Goal: Obtain resource: Download file/media

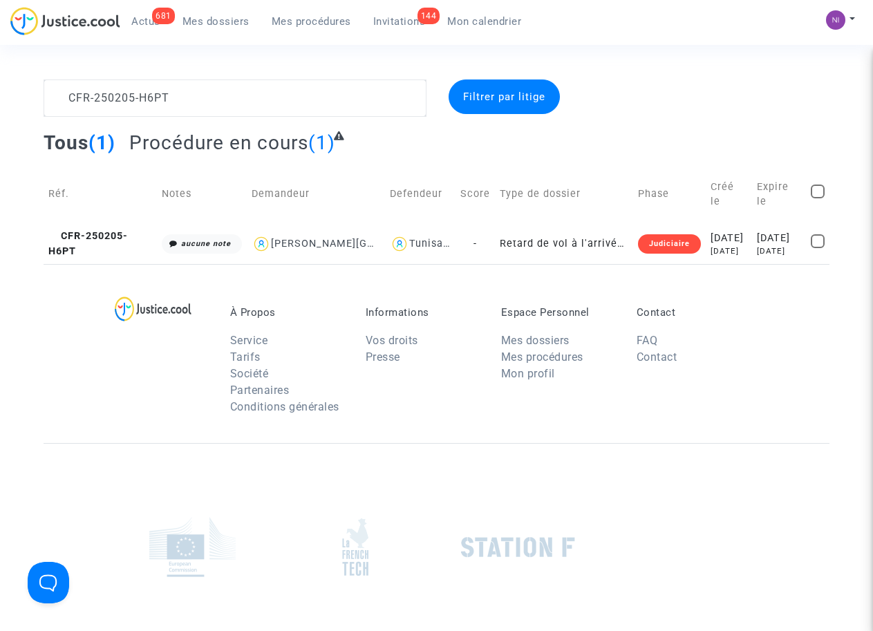
click at [61, 98] on textarea at bounding box center [235, 97] width 382 height 37
type textarea "CFR-250205-H6PT"
click at [771, 231] on div "[DATE]" at bounding box center [779, 238] width 44 height 15
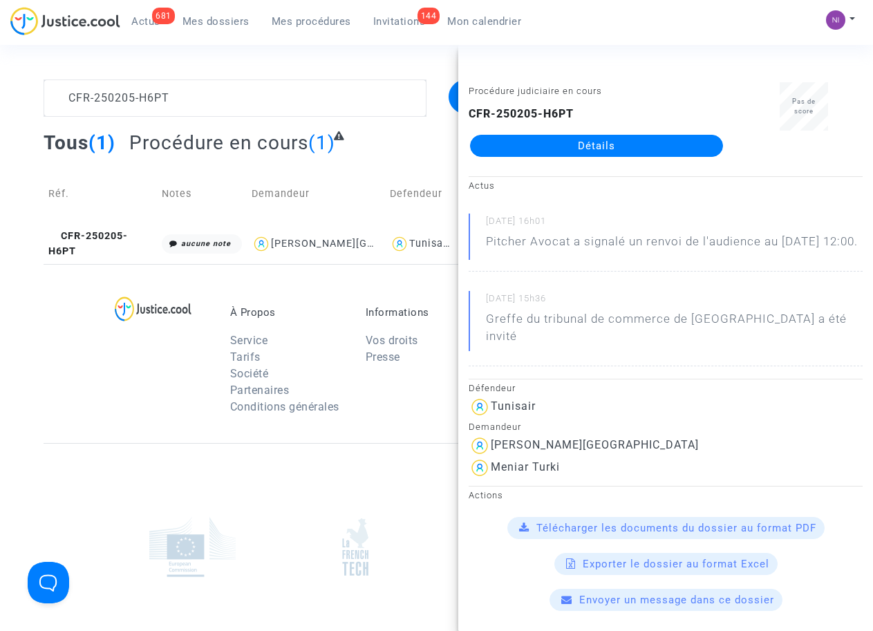
click at [136, 408] on div at bounding box center [165, 364] width 108 height 116
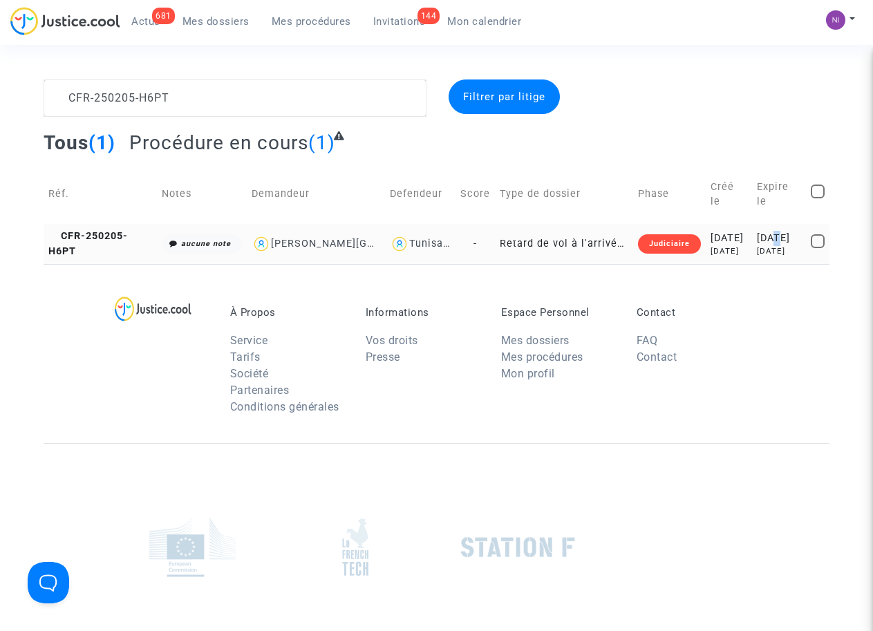
click at [765, 231] on div "[DATE]" at bounding box center [779, 238] width 44 height 15
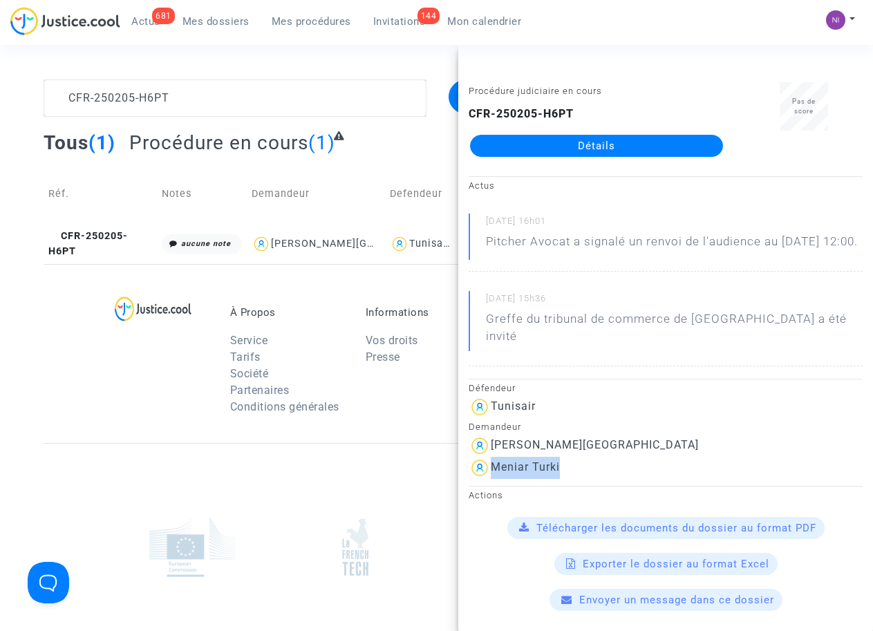
drag, startPoint x: 491, startPoint y: 464, endPoint x: 580, endPoint y: 466, distance: 89.2
click at [580, 466] on div "Meniar Turki" at bounding box center [665, 468] width 394 height 22
drag, startPoint x: 564, startPoint y: 468, endPoint x: 550, endPoint y: 467, distance: 13.8
copy div "Meniar Turki"
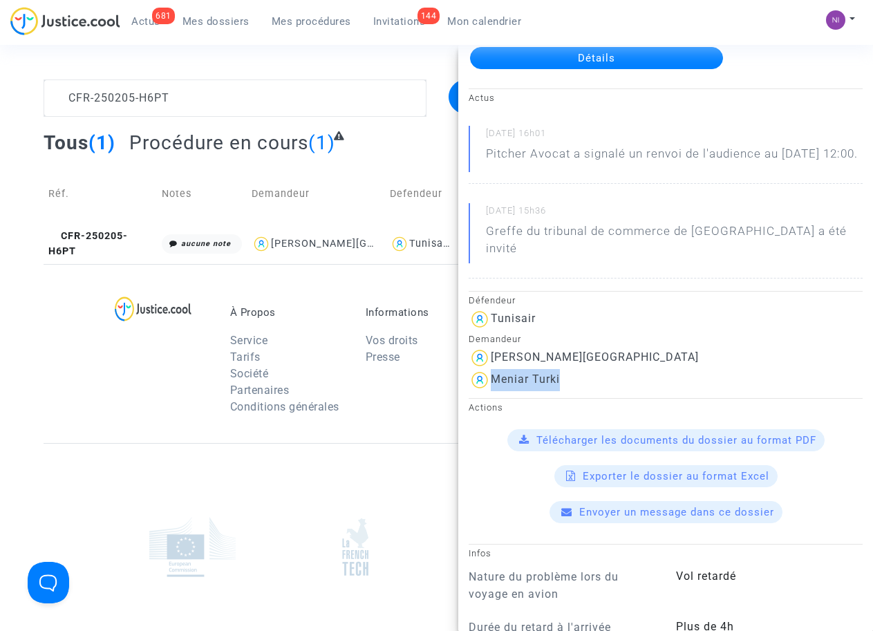
scroll to position [88, 0]
click at [640, 442] on span "Télécharger les documents du dossier au format PDF" at bounding box center [676, 440] width 280 height 12
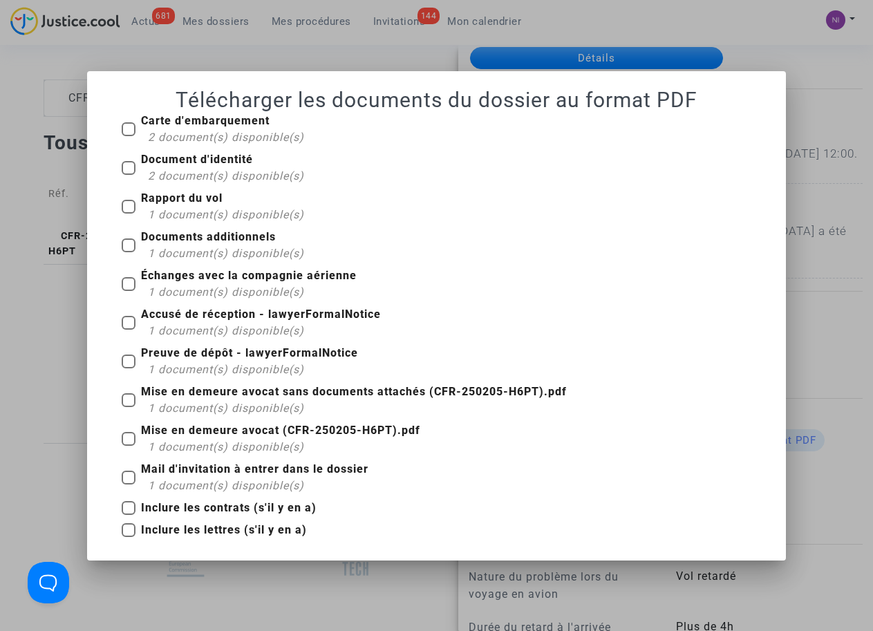
click at [130, 125] on span at bounding box center [129, 129] width 14 height 14
click at [129, 136] on input "Carte d'embarquement 2 document(s) disponible(s)" at bounding box center [128, 136] width 1 height 1
checkbox input "true"
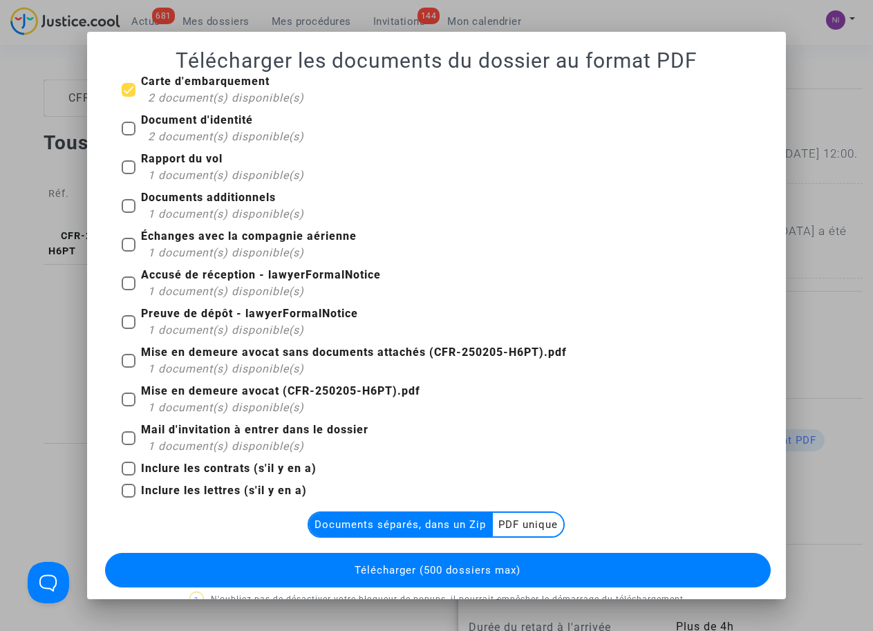
click at [531, 521] on multi-toggle-item "PDF unique" at bounding box center [528, 524] width 70 height 23
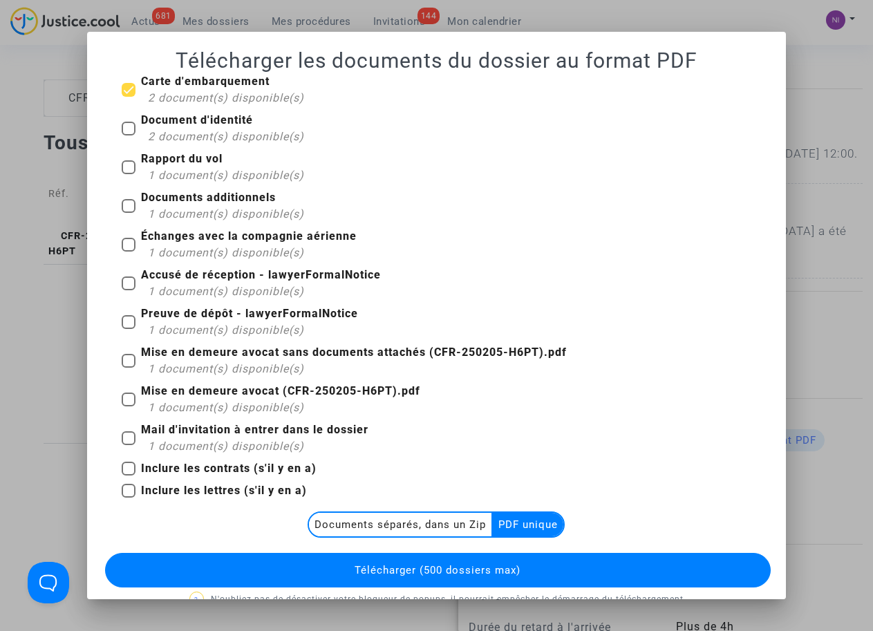
click at [471, 571] on span "Télécharger (500 dossiers max)" at bounding box center [437, 570] width 166 height 12
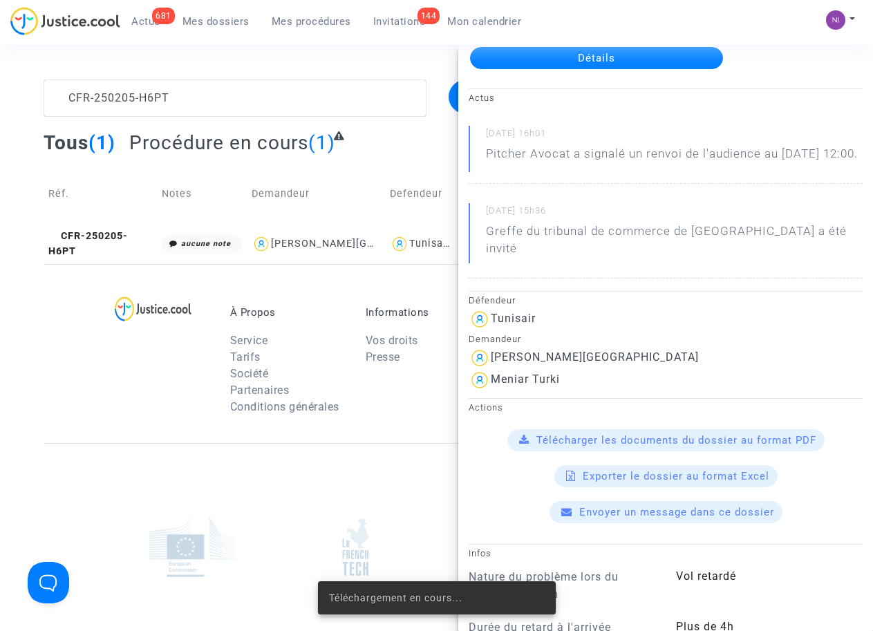
drag, startPoint x: 329, startPoint y: 487, endPoint x: 461, endPoint y: 462, distance: 134.3
click at [329, 487] on div at bounding box center [437, 547] width 786 height 208
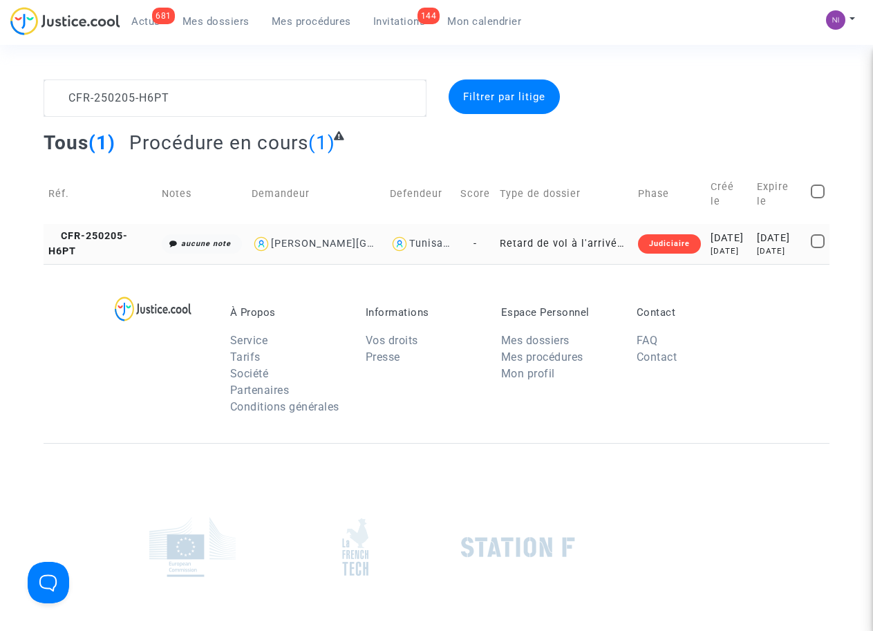
click at [758, 245] on div "[DATE]" at bounding box center [779, 251] width 44 height 12
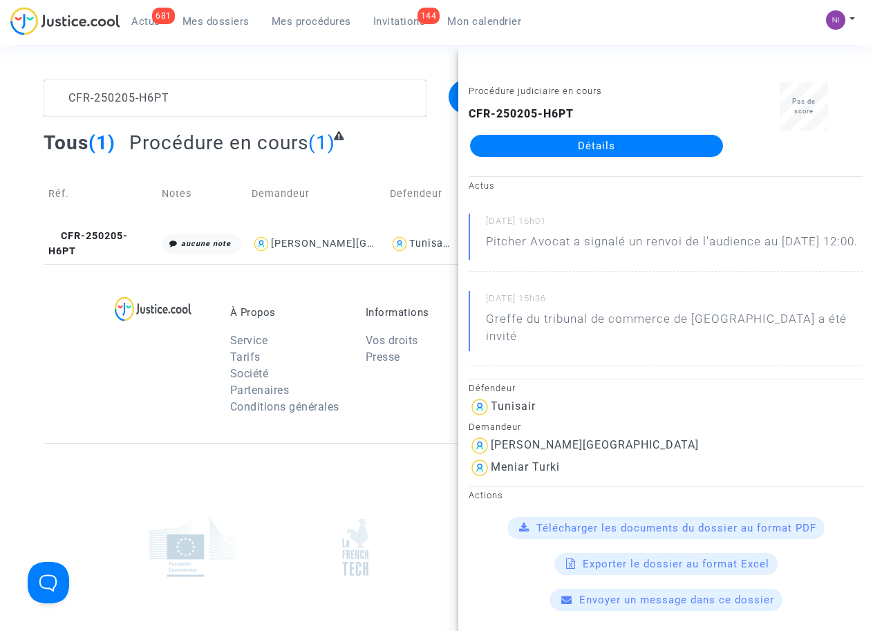
click at [661, 522] on span "Télécharger les documents du dossier au format PDF" at bounding box center [676, 528] width 280 height 12
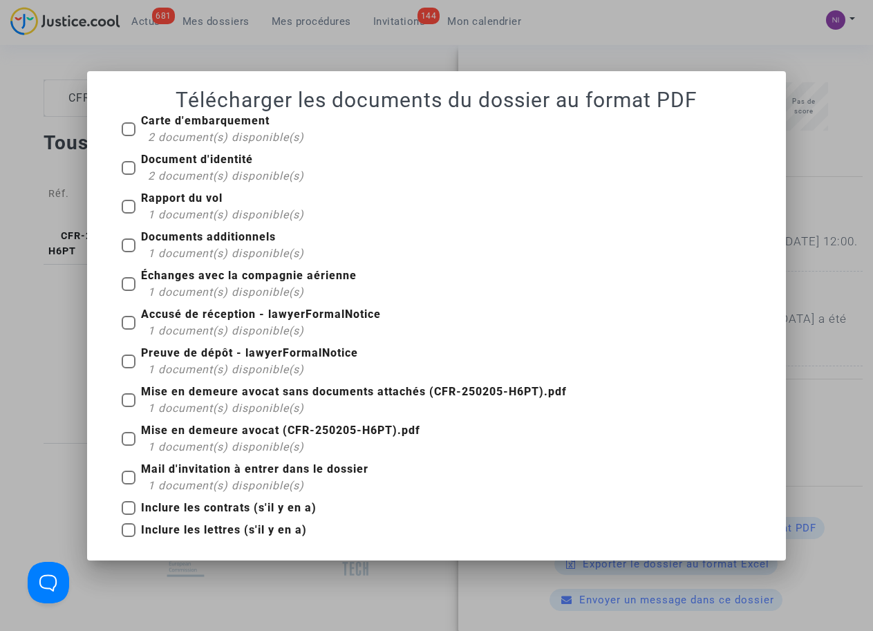
click at [135, 138] on label "Carte d'embarquement 2 document(s) disponible(s)" at bounding box center [213, 129] width 182 height 33
click at [129, 137] on input "Carte d'embarquement 2 document(s) disponible(s)" at bounding box center [128, 136] width 1 height 1
checkbox input "true"
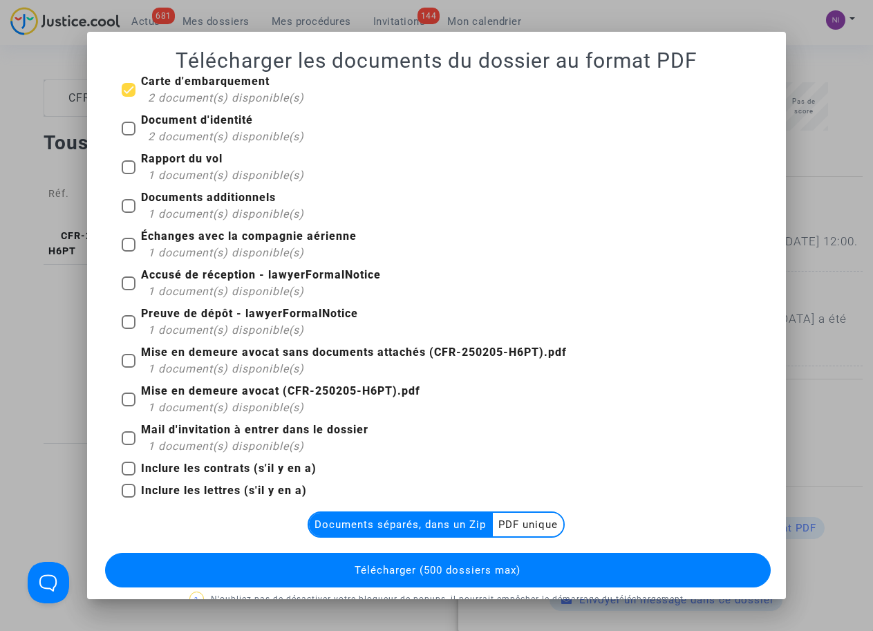
click at [542, 520] on multi-toggle-item "PDF unique" at bounding box center [528, 524] width 70 height 23
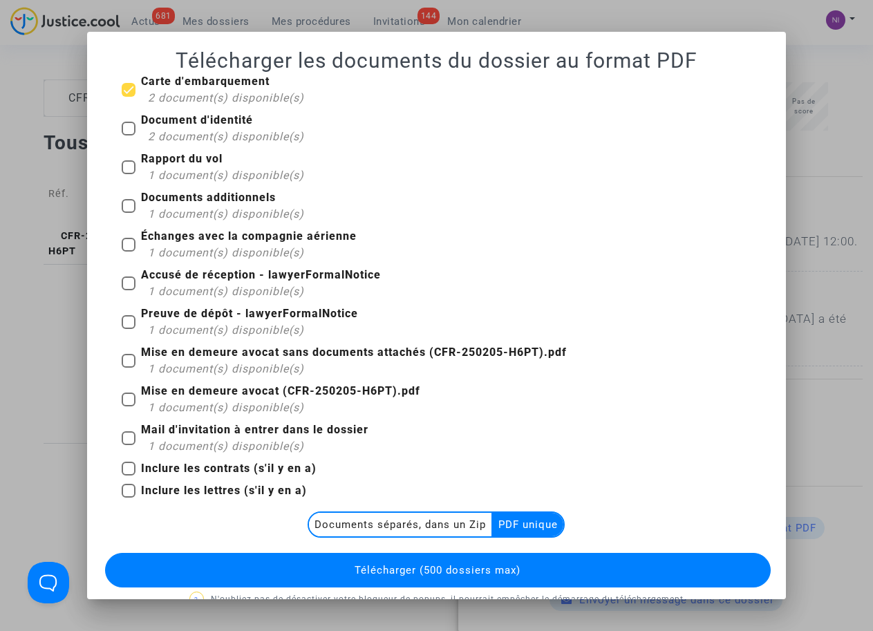
click at [386, 573] on span "Télécharger (500 dossiers max)" at bounding box center [437, 570] width 166 height 12
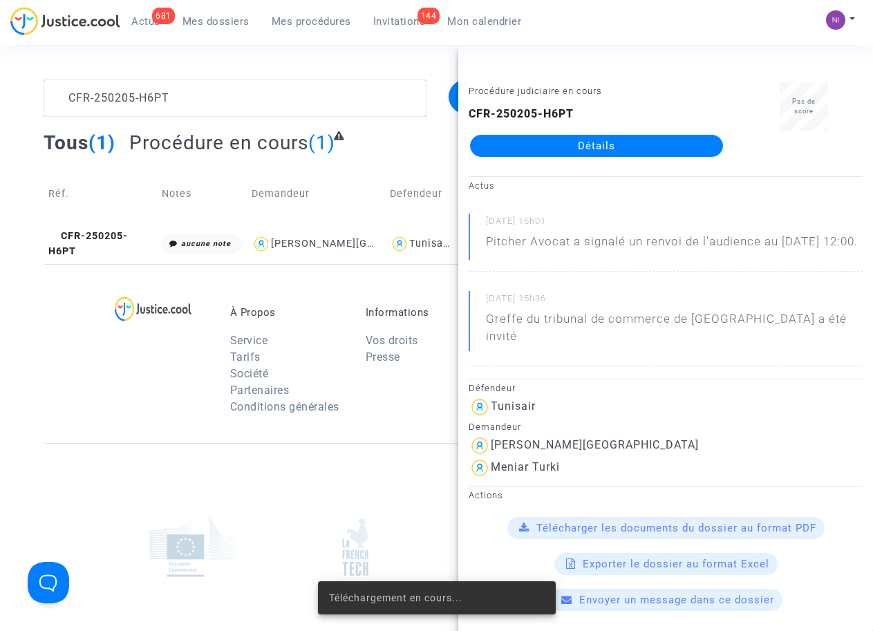
click at [312, 459] on div at bounding box center [437, 547] width 786 height 208
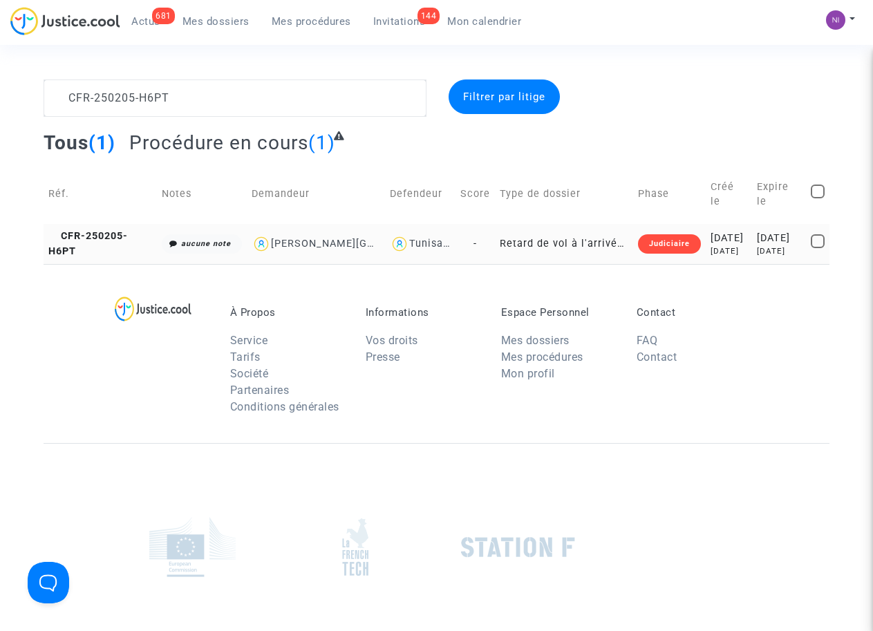
click at [757, 231] on div "[DATE]" at bounding box center [779, 238] width 44 height 15
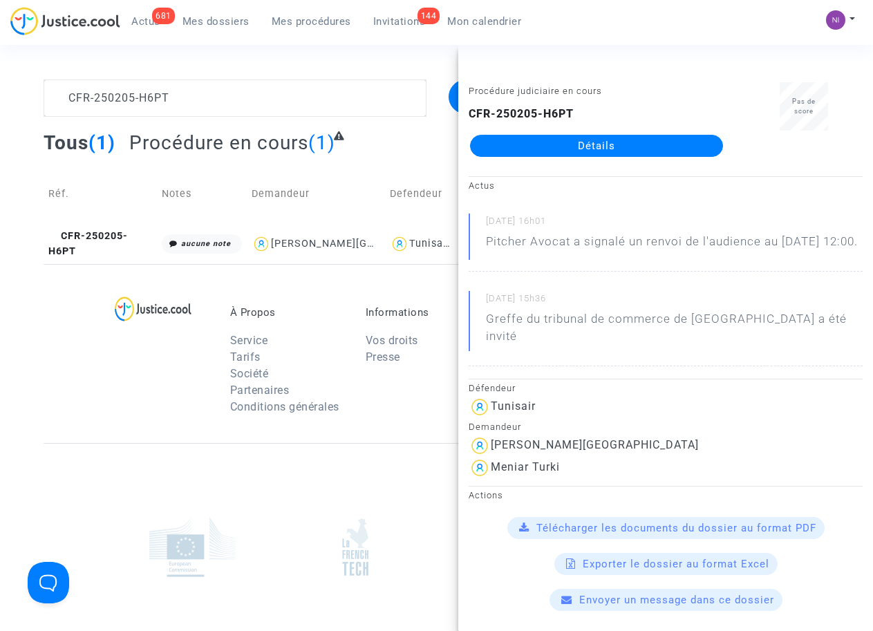
click at [638, 526] on span "Télécharger les documents du dossier au format PDF" at bounding box center [676, 528] width 280 height 12
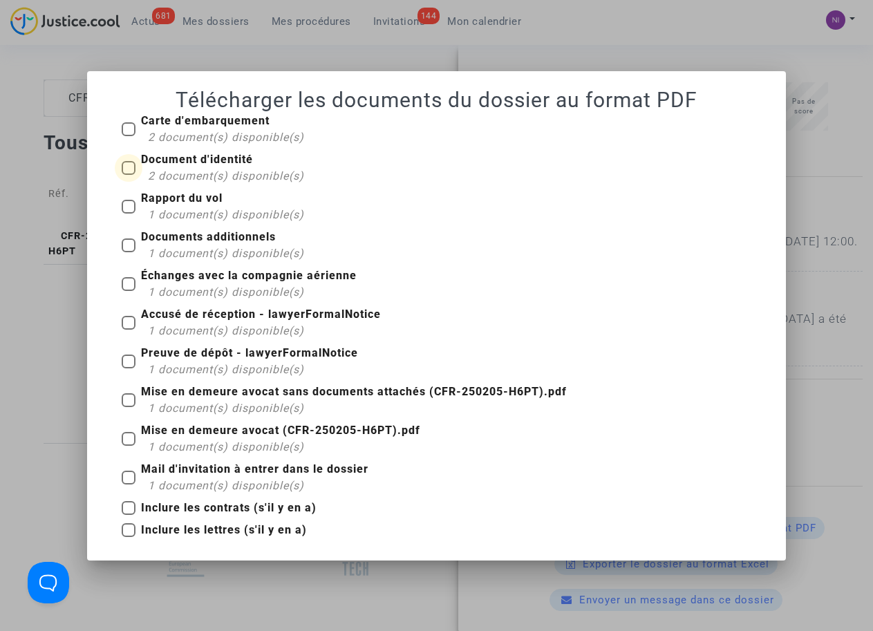
click at [126, 164] on span at bounding box center [129, 168] width 14 height 14
click at [128, 175] on input "Document d'identité 2 document(s) disponible(s)" at bounding box center [128, 175] width 1 height 1
checkbox input "true"
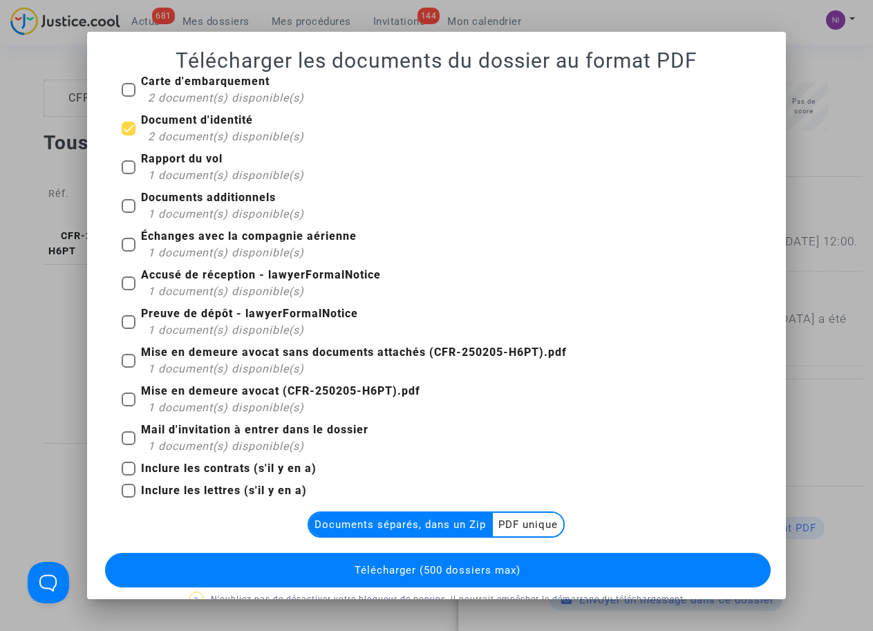
click at [504, 515] on multi-toggle-item "PDF unique" at bounding box center [528, 524] width 70 height 23
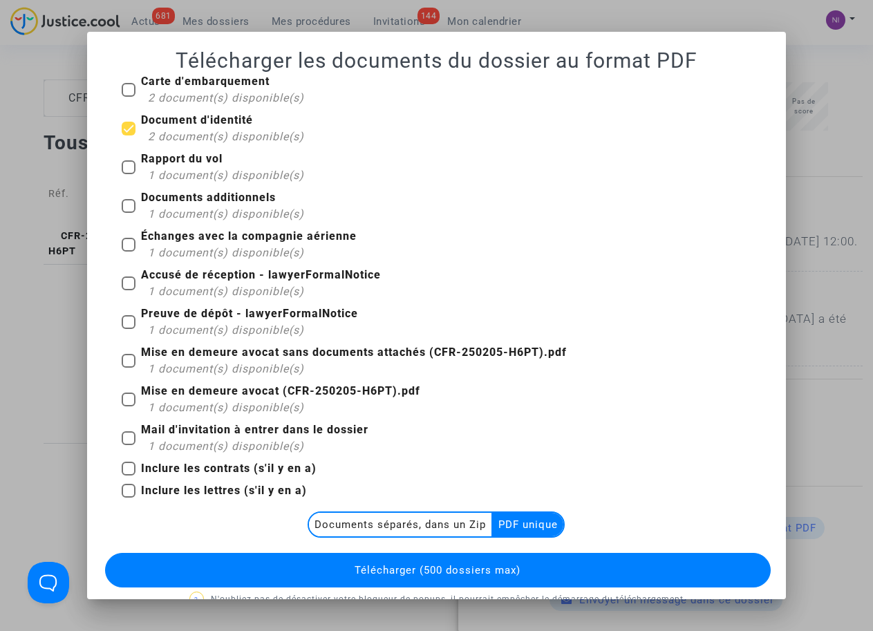
click at [418, 571] on span "Télécharger (500 dossiers max)" at bounding box center [437, 570] width 166 height 12
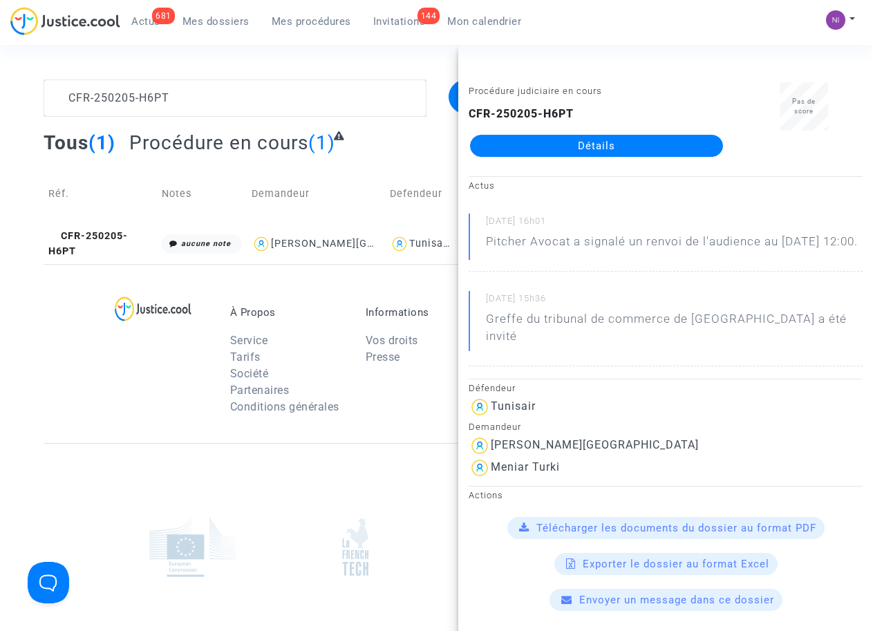
click at [687, 528] on span "Télécharger les documents du dossier au format PDF" at bounding box center [676, 528] width 280 height 12
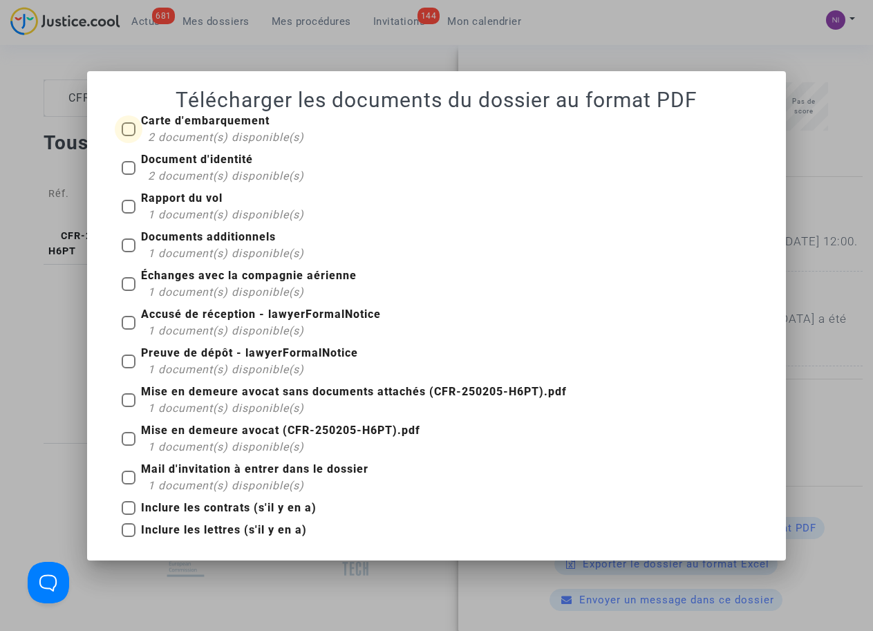
click at [140, 122] on label "Carte d'embarquement 2 document(s) disponible(s)" at bounding box center [213, 129] width 182 height 33
click at [129, 136] on input "Carte d'embarquement 2 document(s) disponible(s)" at bounding box center [128, 136] width 1 height 1
checkbox input "true"
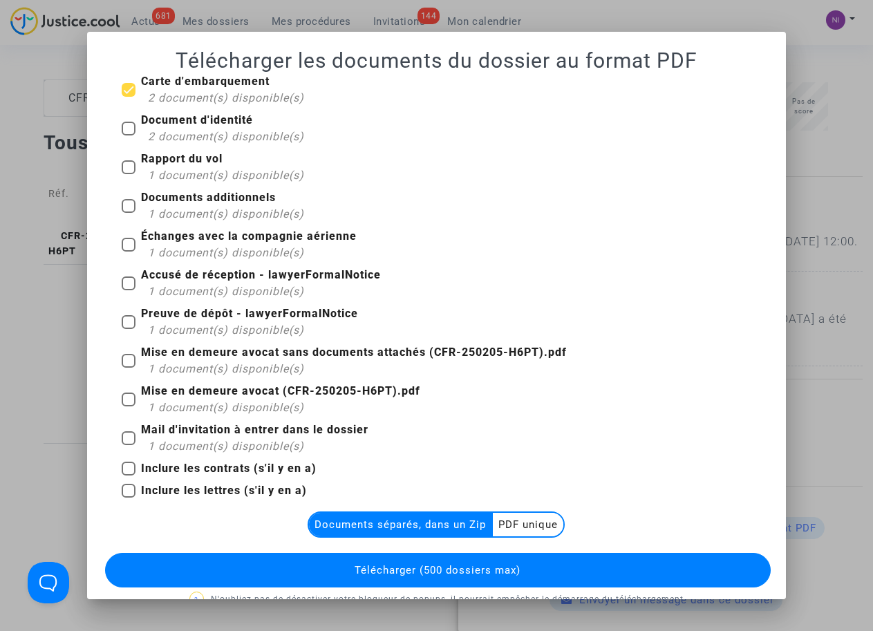
click at [541, 524] on multi-toggle-item "PDF unique" at bounding box center [528, 524] width 70 height 23
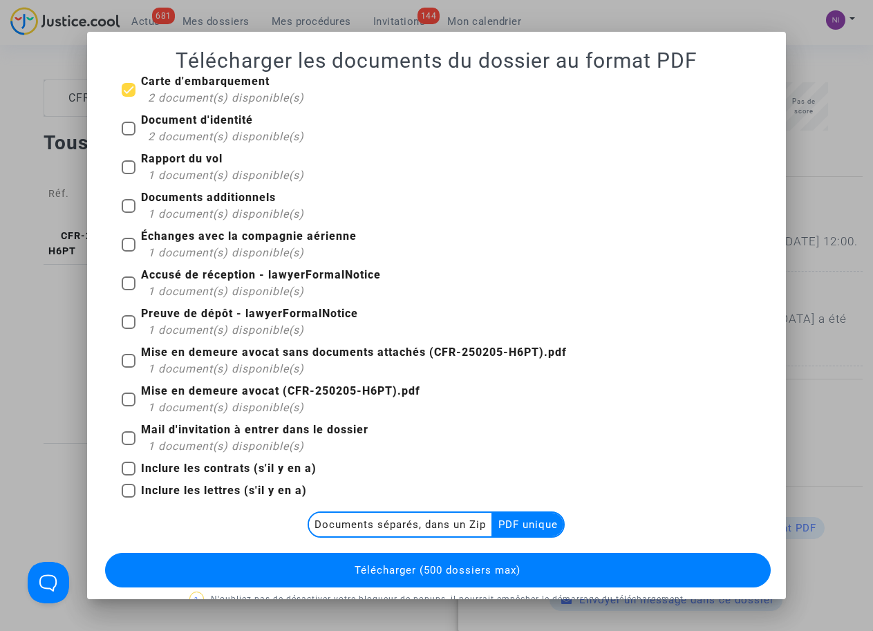
click at [417, 571] on span "Télécharger (500 dossiers max)" at bounding box center [437, 570] width 166 height 12
